Goal: Find specific page/section: Find specific page/section

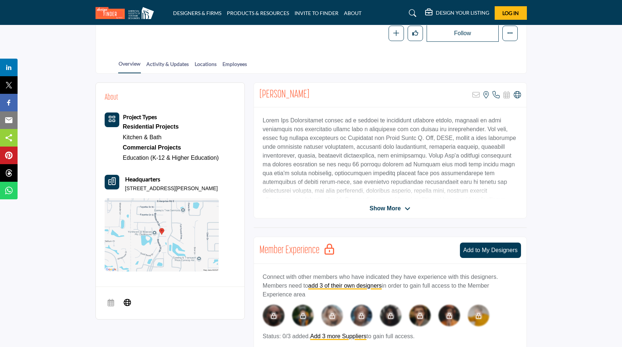
scroll to position [145, 0]
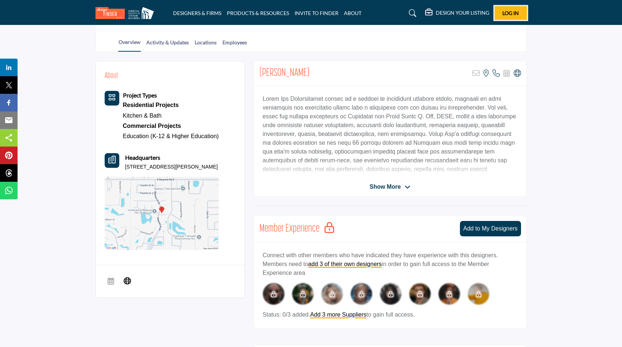
click at [518, 8] on button "Log In" at bounding box center [511, 13] width 32 height 14
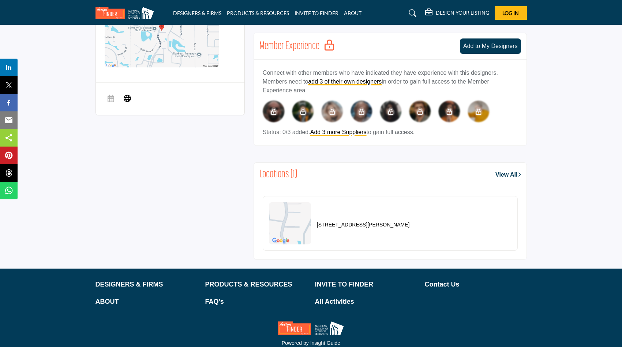
scroll to position [356, 0]
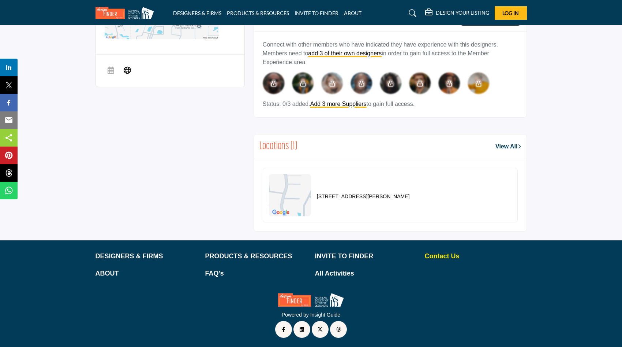
click at [435, 256] on p "Contact Us" at bounding box center [476, 256] width 102 height 10
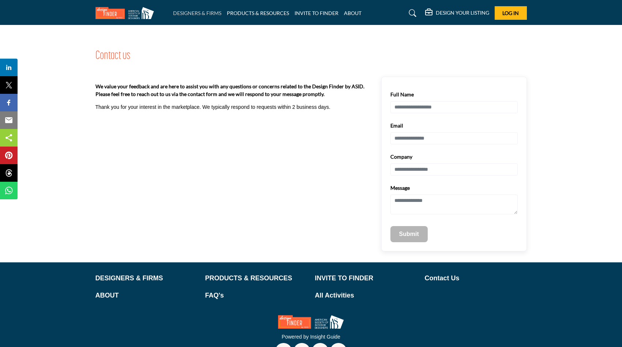
click at [196, 12] on link "DESIGNERS & FIRMS" at bounding box center [197, 13] width 48 height 6
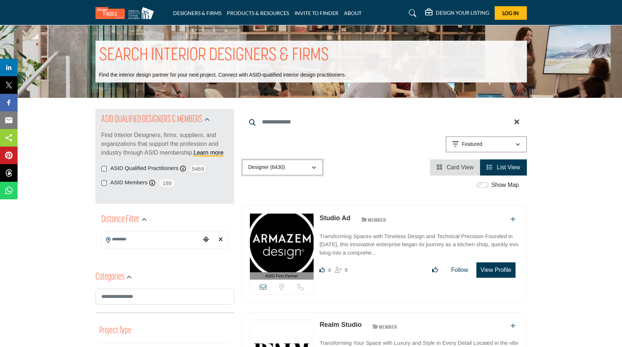
click at [315, 168] on icon "button" at bounding box center [314, 167] width 4 height 5
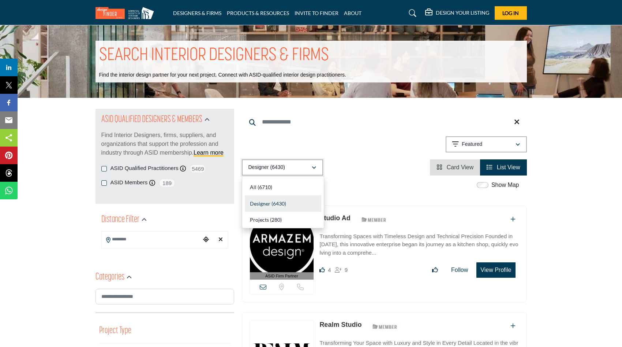
click at [315, 168] on icon "button" at bounding box center [314, 167] width 4 height 5
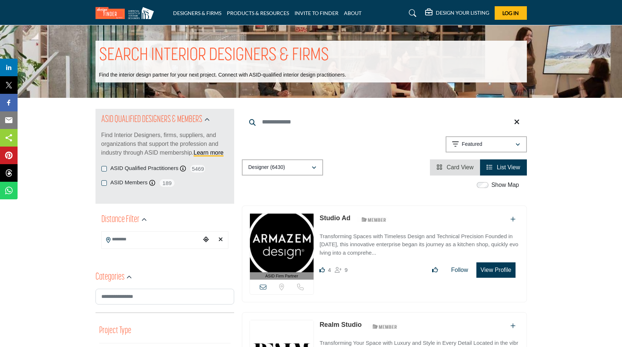
click at [154, 239] on input "Search Location" at bounding box center [151, 239] width 99 height 14
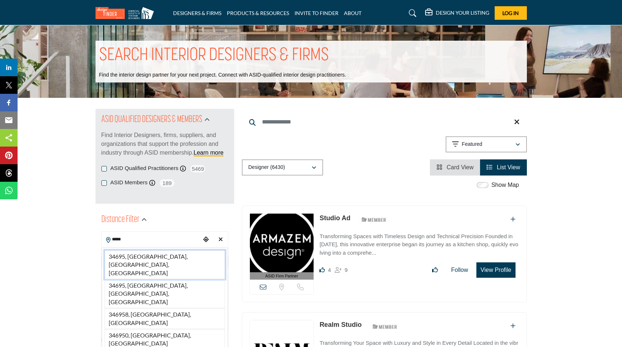
click at [164, 253] on li "34695, Safety Harbor, FL, USA" at bounding box center [165, 264] width 120 height 29
type input "**********"
type input "***"
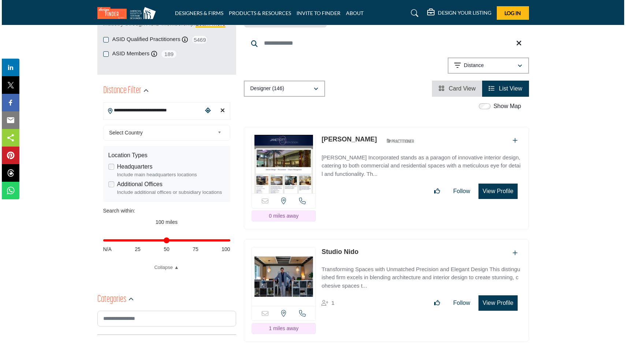
scroll to position [142, 0]
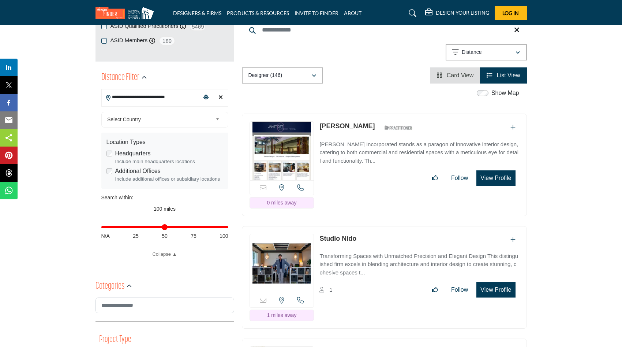
click at [492, 170] on button "View Profile" at bounding box center [496, 177] width 39 height 15
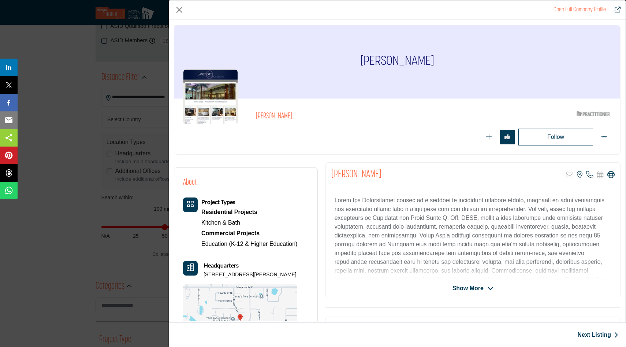
scroll to position [0, 0]
click at [567, 10] on link "Open Full Company Profile" at bounding box center [580, 10] width 52 height 6
click at [567, 7] on link "Open Full Company Profile" at bounding box center [580, 10] width 52 height 6
click at [616, 8] on icon "Redirect to janet-ott" at bounding box center [618, 10] width 6 height 6
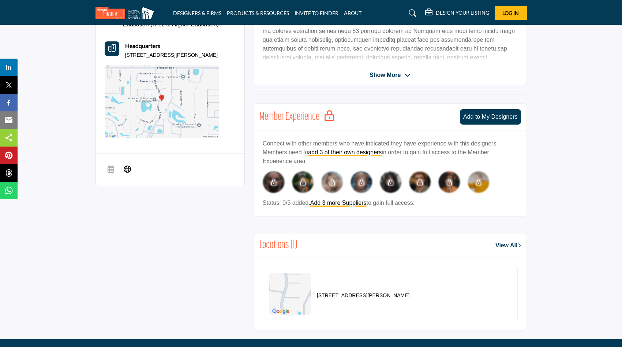
scroll to position [309, 0]
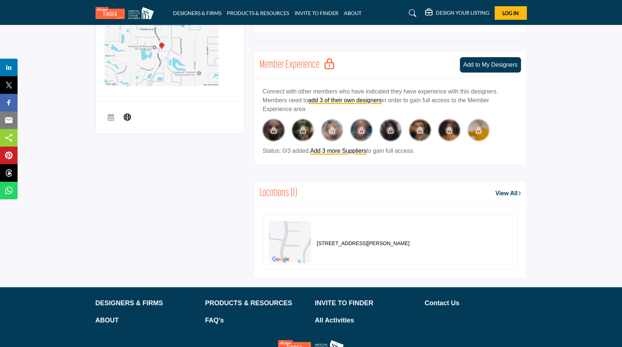
click at [501, 191] on link "View All" at bounding box center [508, 193] width 25 height 9
